Goal: Information Seeking & Learning: Learn about a topic

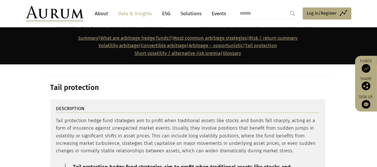
scroll to position [2655, 0]
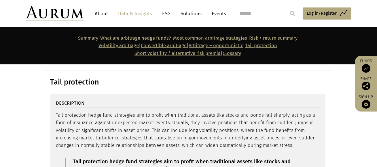
drag, startPoint x: 90, startPoint y: 140, endPoint x: 96, endPoint y: 155, distance: 16.2
click at [96, 155] on div "Tail protection hedge fund strategies aim to profit when traditional assets lik…" at bounding box center [187, 158] width 263 height 93
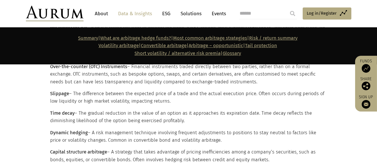
scroll to position [3371, 0]
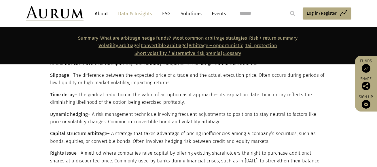
drag, startPoint x: 109, startPoint y: 138, endPoint x: 156, endPoint y: 148, distance: 48.4
click at [155, 148] on section "Glossary Volatility derivatives – Financial instruments whose value is based on…" at bounding box center [188, 79] width 377 height 254
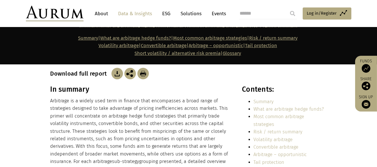
scroll to position [102, 0]
click at [269, 122] on link "Most common arbitrage strategies" at bounding box center [278, 120] width 51 height 13
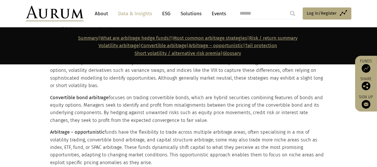
scroll to position [689, 0]
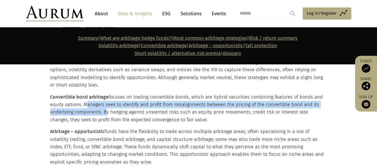
drag, startPoint x: 84, startPoint y: 104, endPoint x: 103, endPoint y: 114, distance: 21.9
click at [103, 114] on p "Convertible bond arbitrage focuses on trading convertible bonds, which are hybr…" at bounding box center [187, 108] width 275 height 30
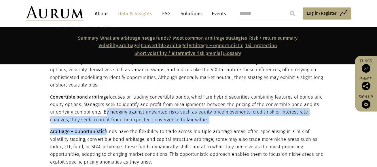
drag, startPoint x: 103, startPoint y: 114, endPoint x: 104, endPoint y: 133, distance: 18.4
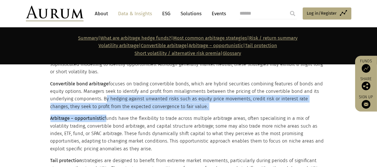
scroll to position [703, 0]
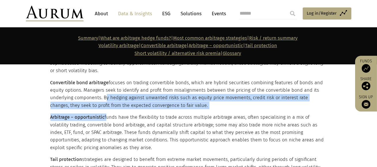
click at [104, 133] on p "Arbitrage – opportunistic funds have the flexibility to trade across multiple a…" at bounding box center [187, 133] width 275 height 38
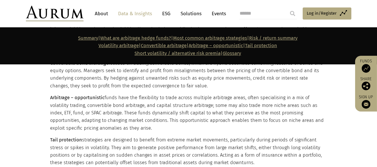
scroll to position [724, 0]
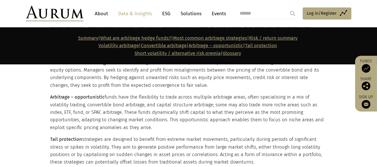
drag, startPoint x: 281, startPoint y: 96, endPoint x: 287, endPoint y: 127, distance: 32.3
click at [288, 127] on p "Arbitrage – opportunistic funds have the flexibility to trade across multiple a…" at bounding box center [187, 112] width 275 height 38
click at [287, 127] on p "Arbitrage – opportunistic funds have the flexibility to trade across multiple a…" at bounding box center [187, 112] width 275 height 38
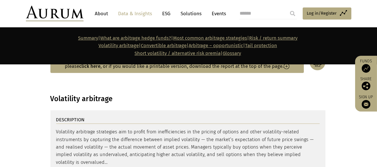
scroll to position [1162, 0]
